Goal: Transaction & Acquisition: Book appointment/travel/reservation

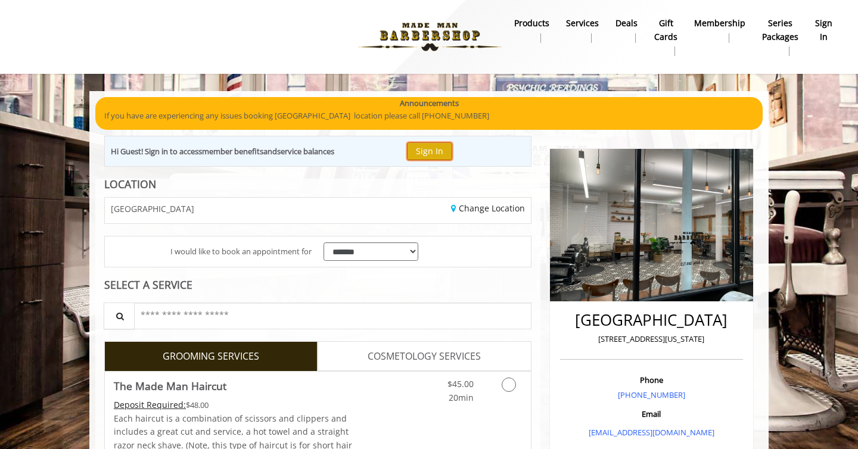
click at [431, 154] on button "Sign In" at bounding box center [429, 150] width 45 height 17
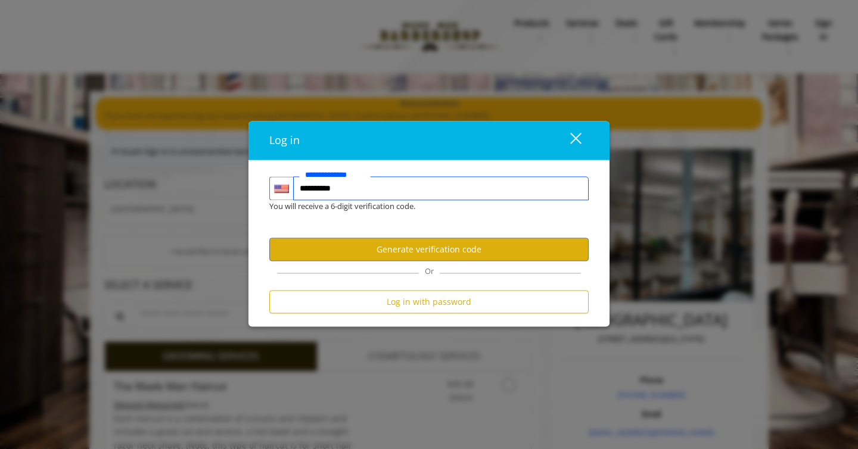
type input "**********"
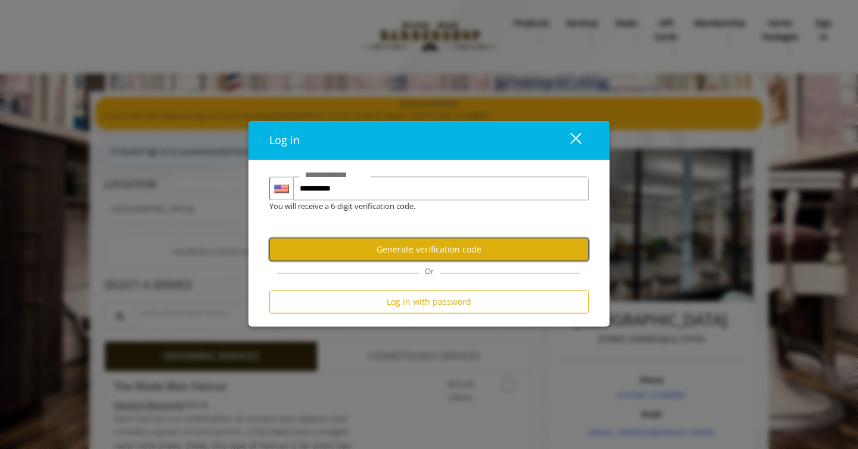
click at [400, 257] on button "Generate verification code" at bounding box center [428, 249] width 319 height 23
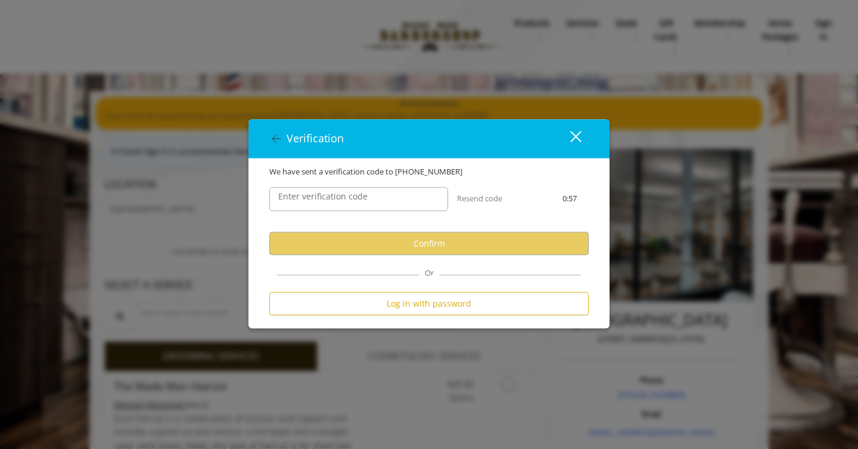
click at [351, 196] on label "Enter verification code" at bounding box center [322, 197] width 101 height 13
click at [351, 196] on input "Enter verification code" at bounding box center [358, 200] width 179 height 24
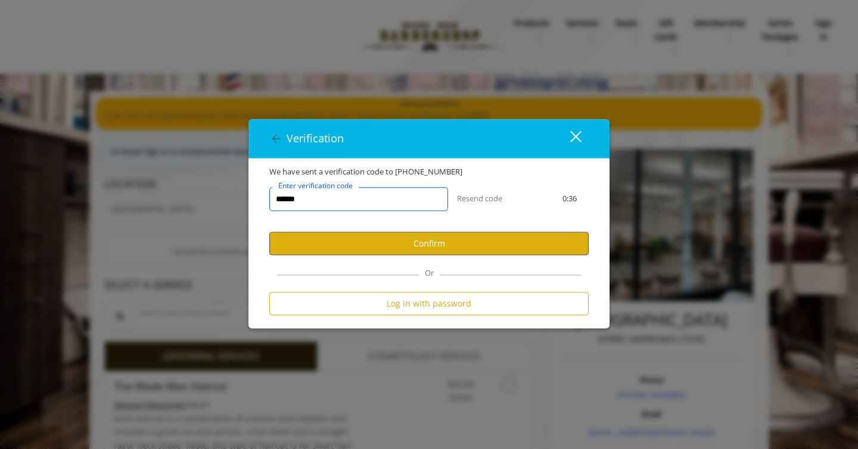
type input "******"
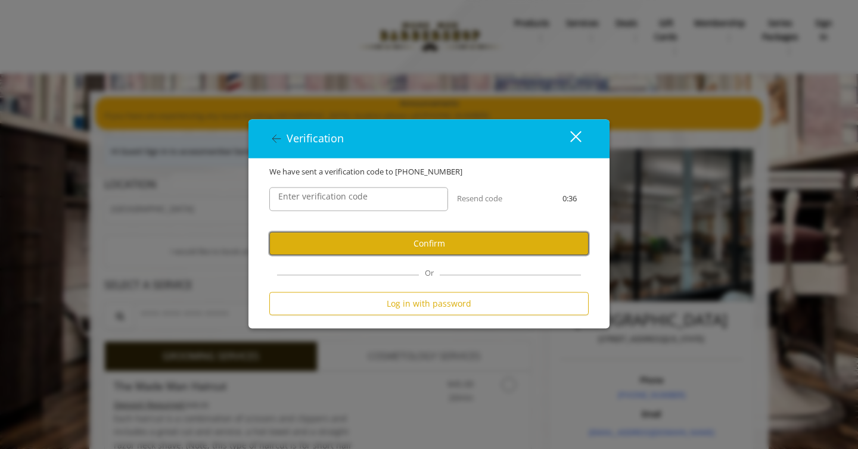
click at [372, 251] on button "Confirm" at bounding box center [428, 243] width 319 height 23
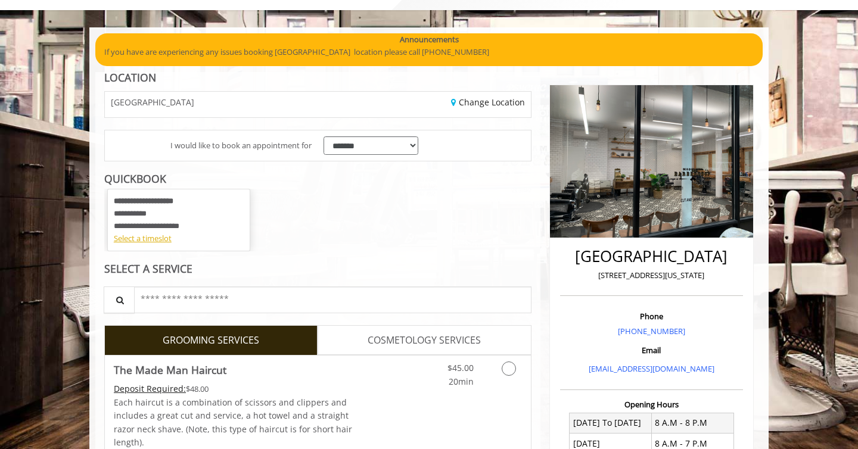
scroll to position [98, 0]
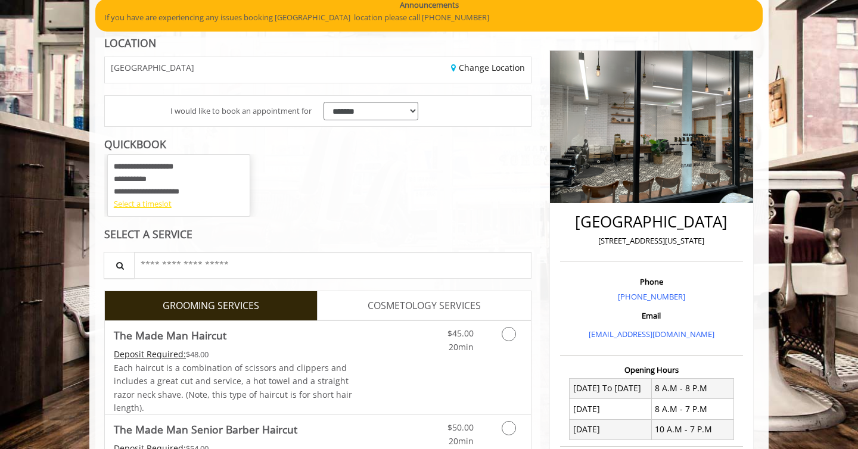
click at [148, 201] on div "Select a timeslot" at bounding box center [179, 204] width 130 height 13
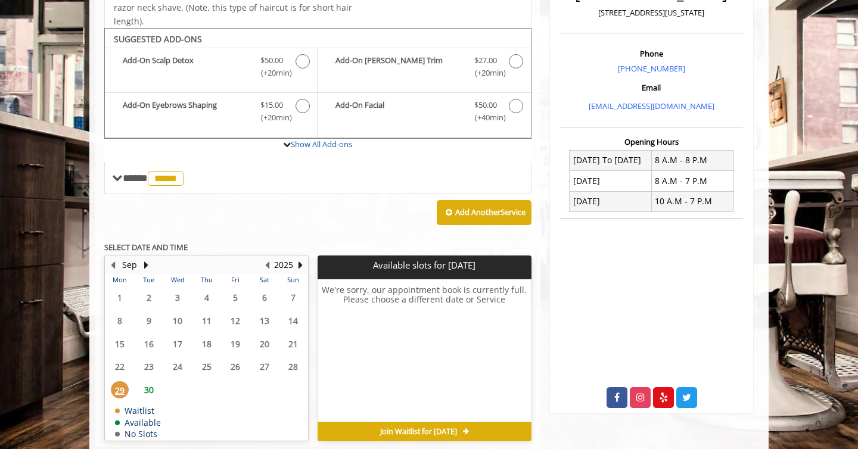
scroll to position [354, 0]
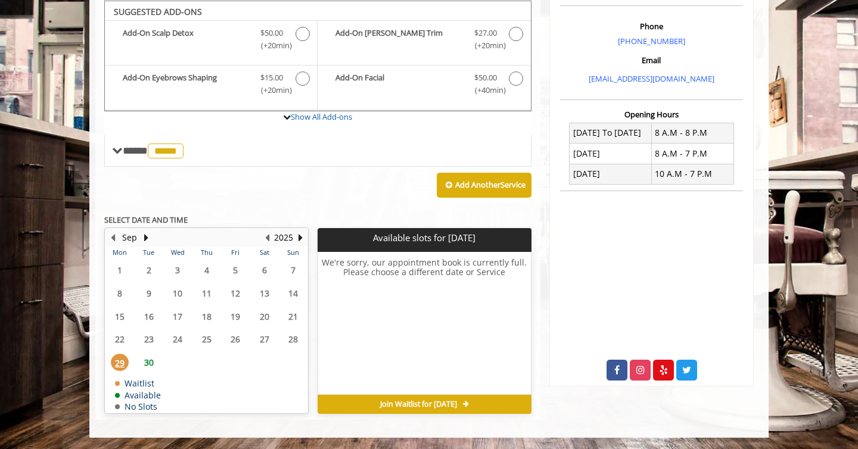
click at [148, 361] on span "30" at bounding box center [149, 362] width 18 height 17
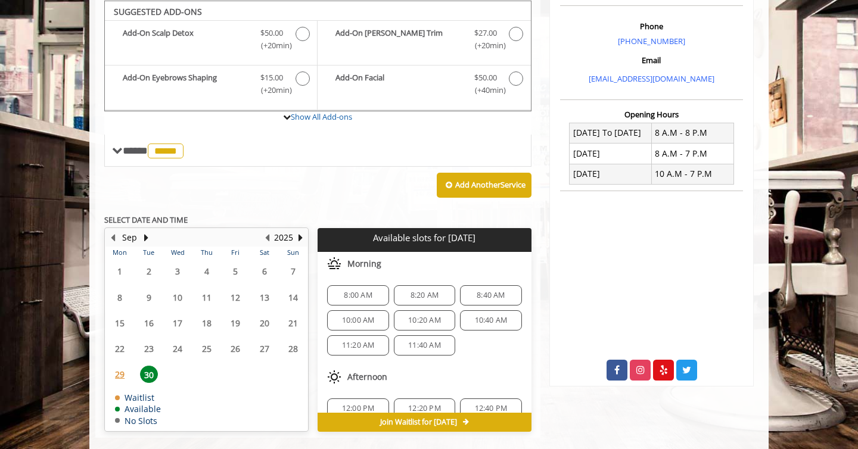
scroll to position [372, 0]
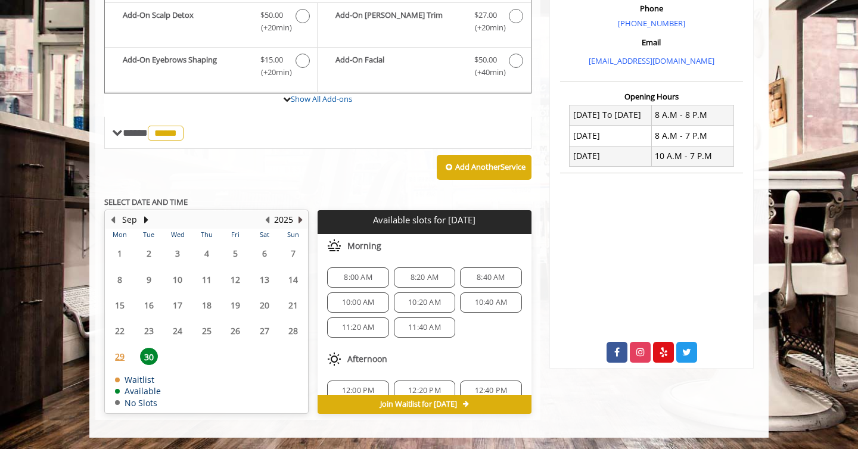
click at [299, 221] on button "Next Year" at bounding box center [300, 219] width 10 height 13
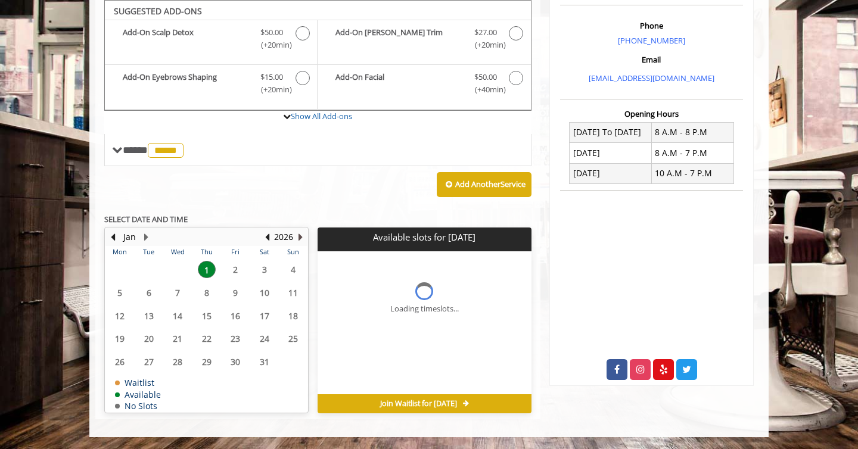
scroll to position [354, 0]
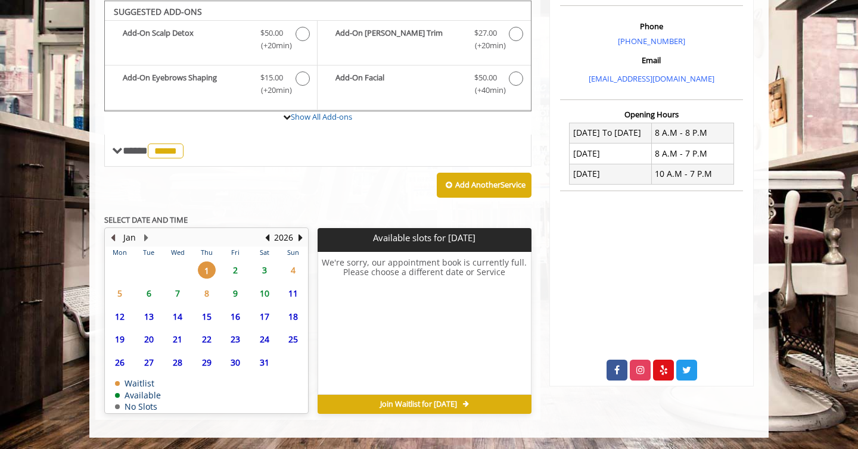
click at [113, 238] on button "Previous Month" at bounding box center [113, 237] width 10 height 13
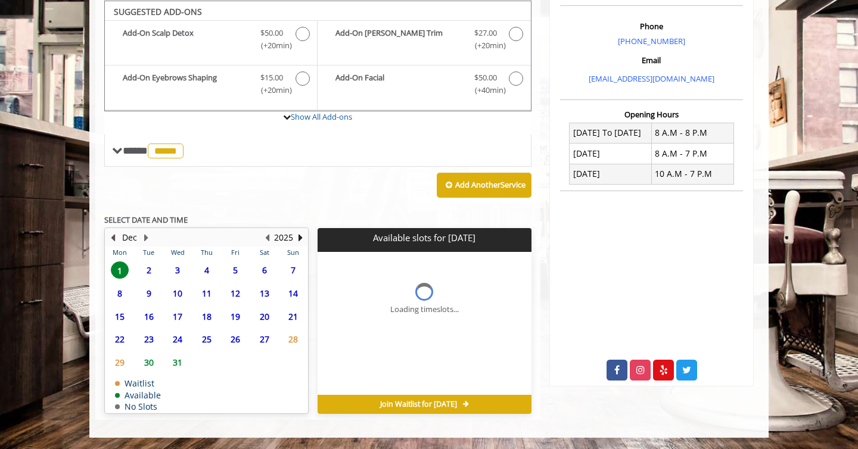
click at [113, 238] on button "Previous Month" at bounding box center [113, 237] width 10 height 13
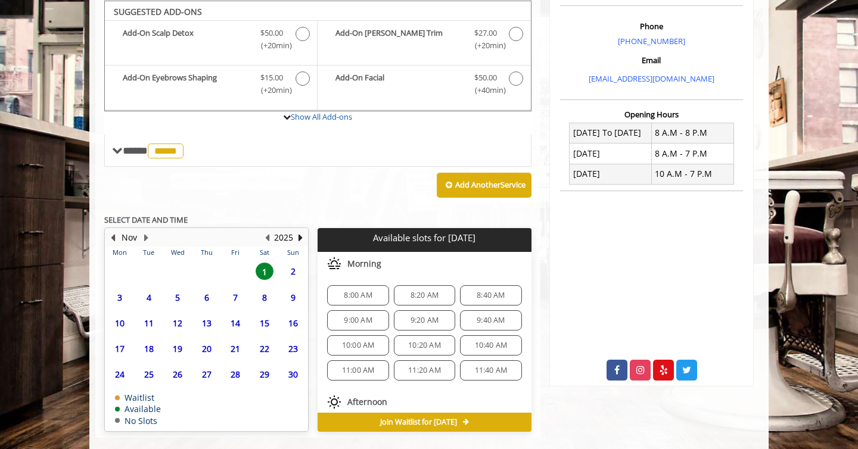
click at [113, 238] on button "Previous Month" at bounding box center [113, 237] width 10 height 13
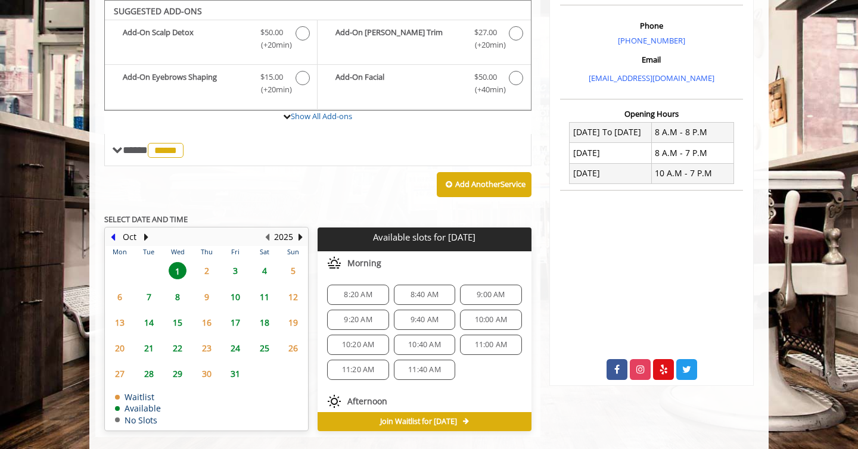
scroll to position [355, 0]
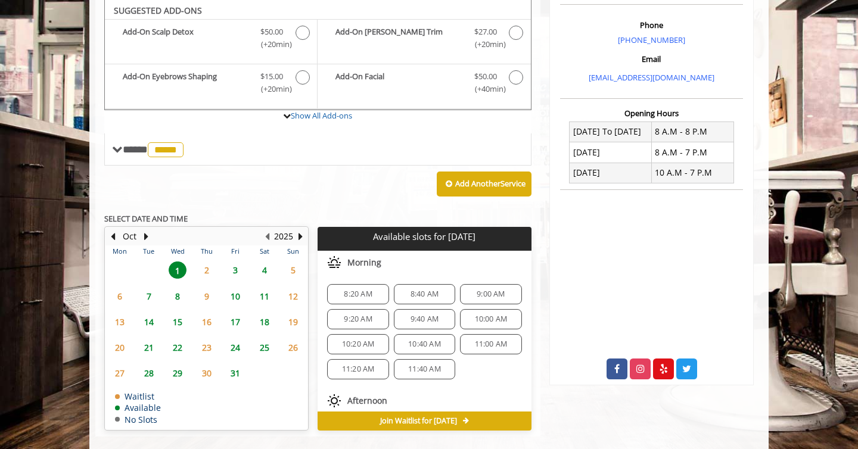
click at [416, 294] on span "8:40 AM" at bounding box center [424, 294] width 28 height 10
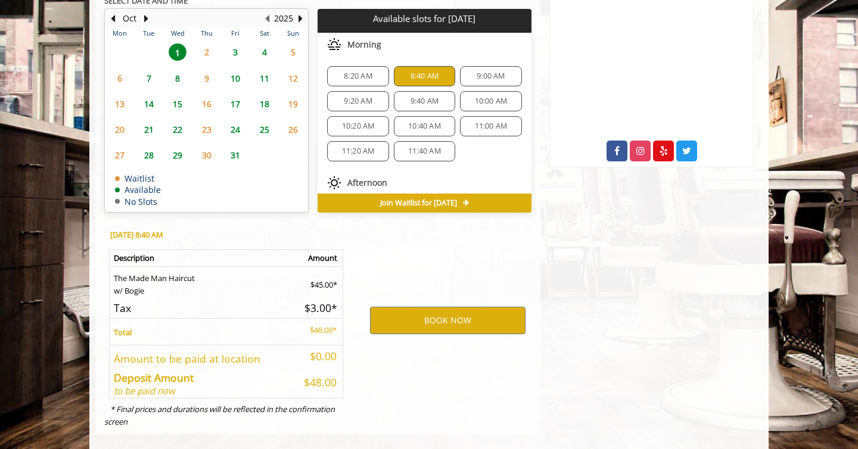
scroll to position [587, 0]
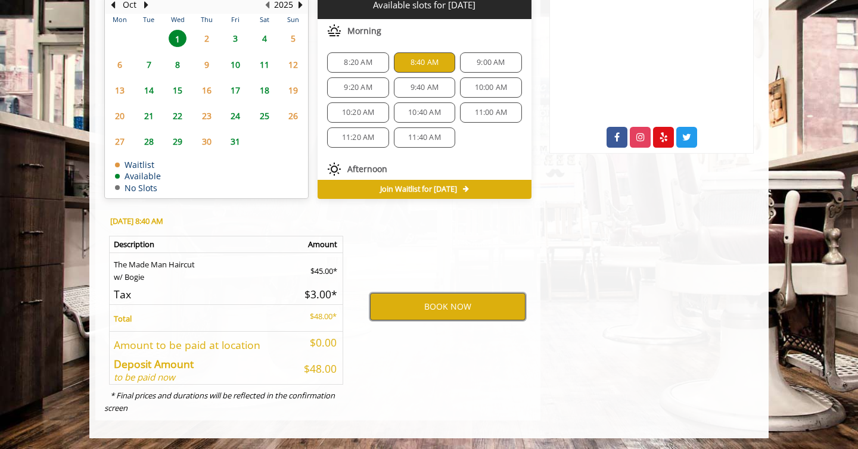
click at [437, 306] on button "BOOK NOW" at bounding box center [447, 306] width 155 height 27
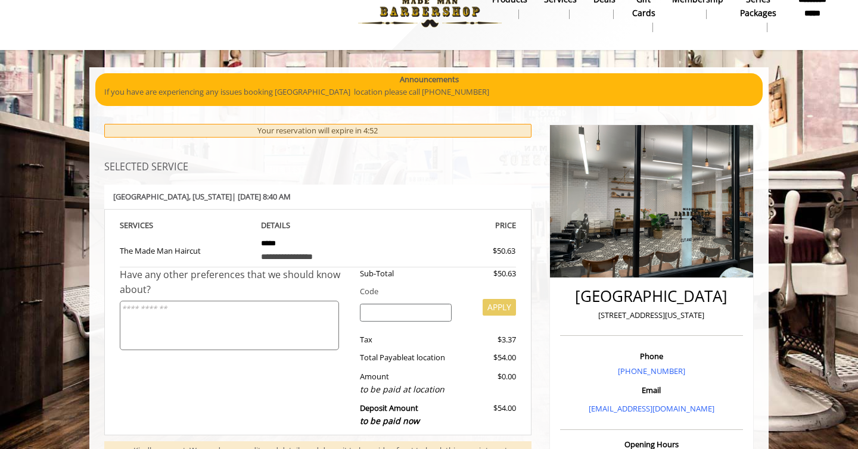
scroll to position [20, 0]
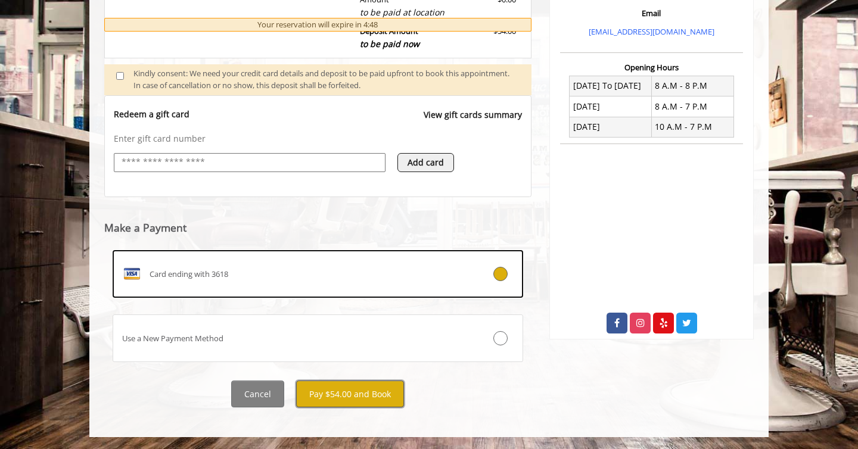
click at [350, 396] on button "Pay $54.00 and Book" at bounding box center [350, 394] width 108 height 27
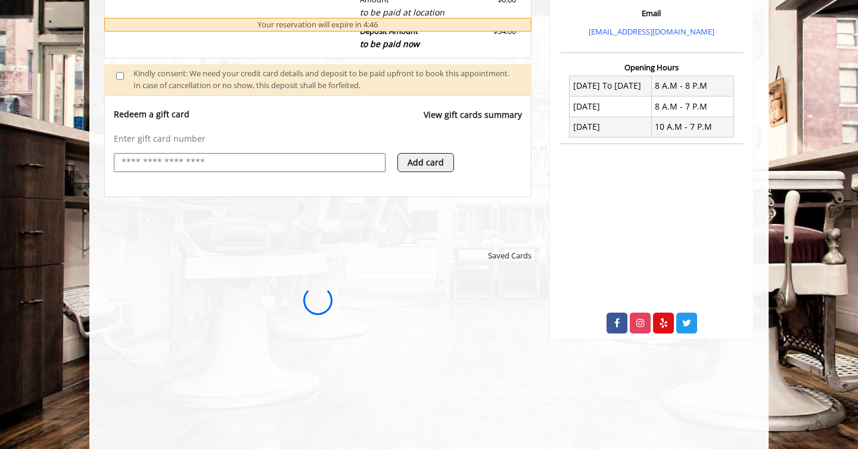
scroll to position [0, 0]
